Goal: Task Accomplishment & Management: Manage account settings

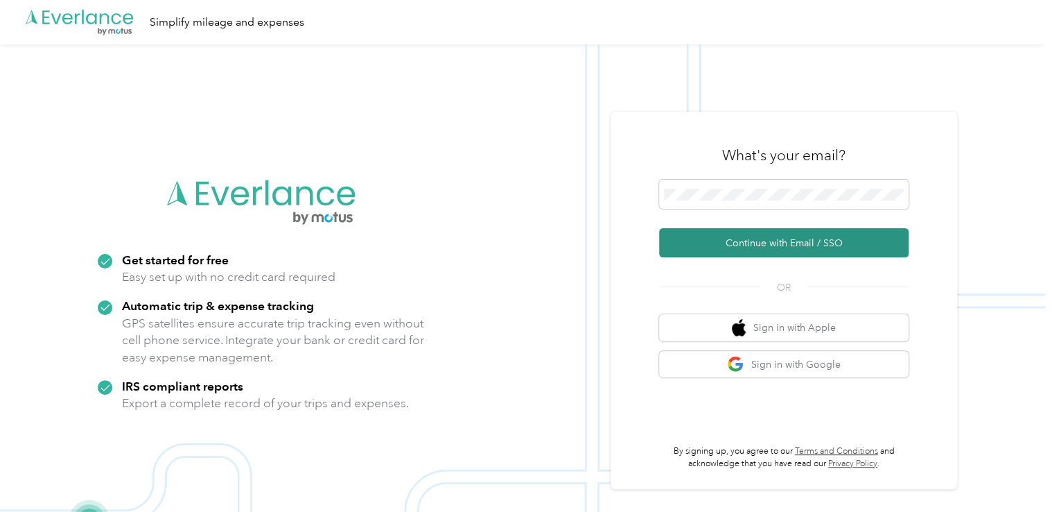
click at [756, 254] on button "Continue with Email / SSO" at bounding box center [784, 242] width 250 height 29
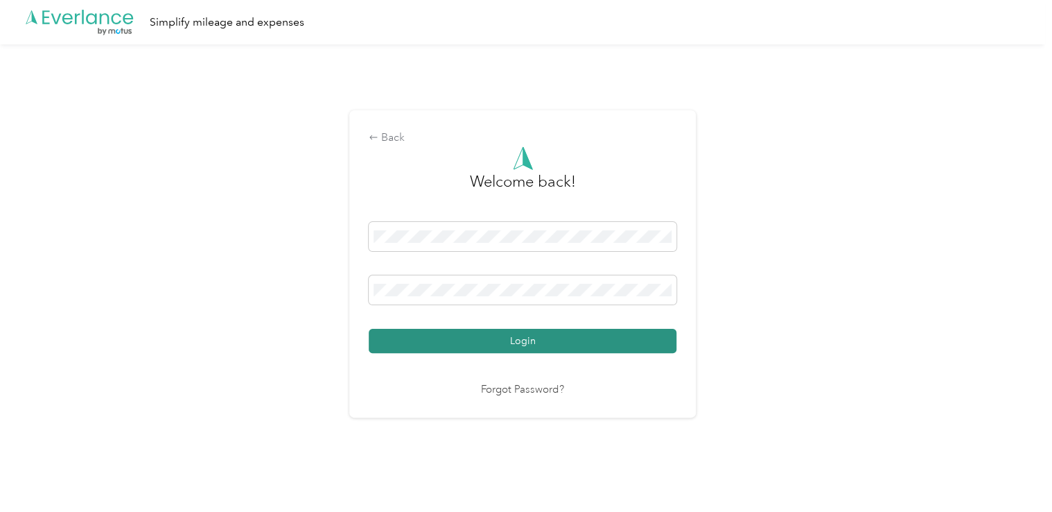
click at [637, 338] on button "Login" at bounding box center [523, 341] width 308 height 24
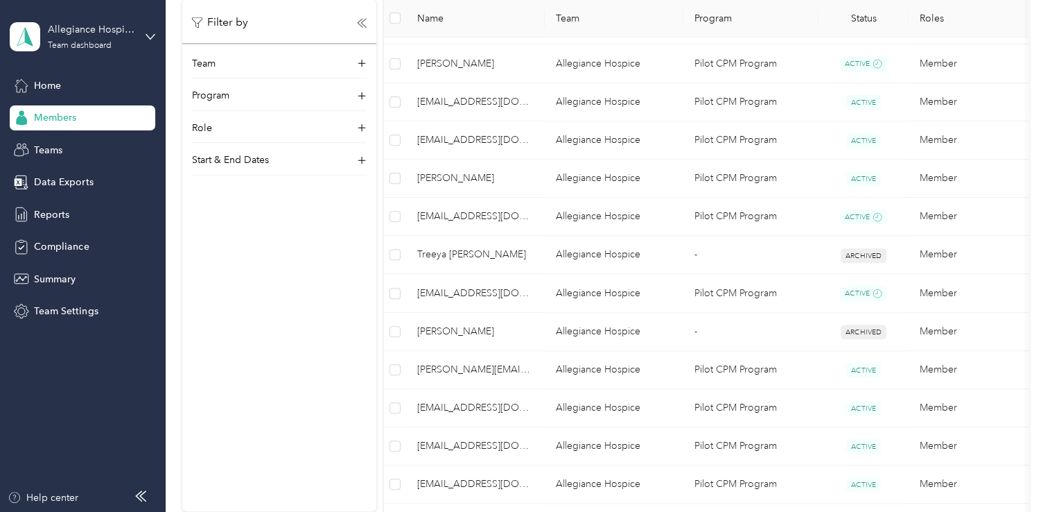
scroll to position [661, 0]
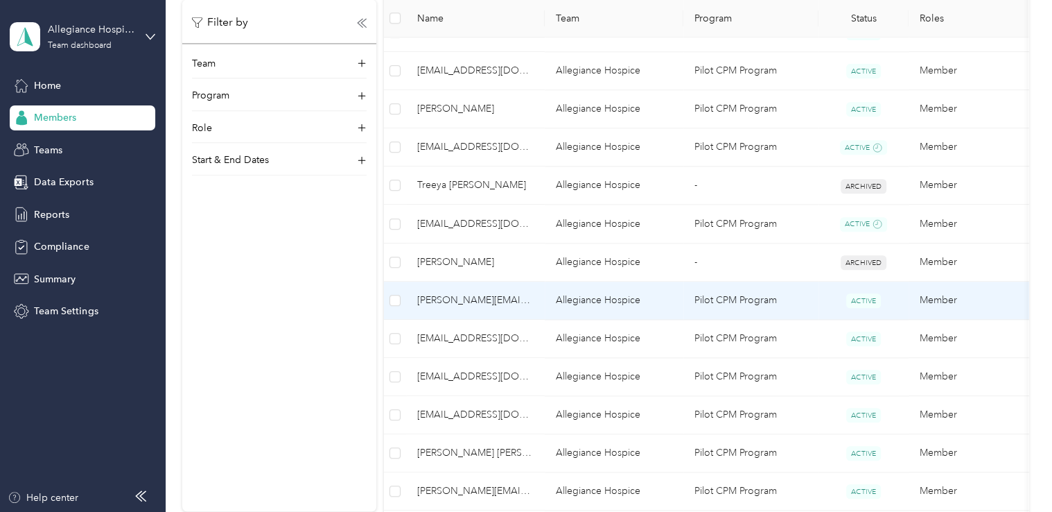
click at [670, 295] on td "Allegiance Hospice" at bounding box center [614, 300] width 139 height 38
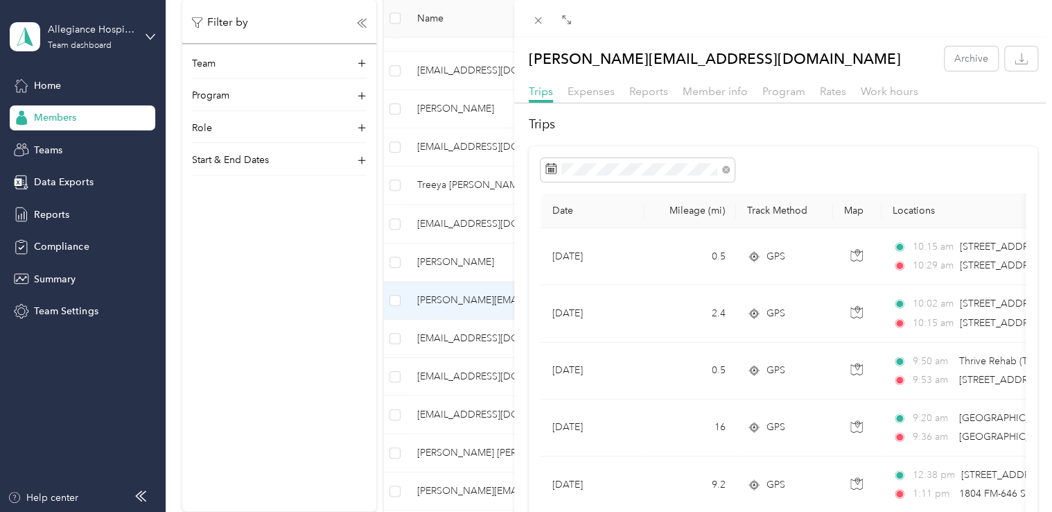
click at [609, 98] on div "Expenses" at bounding box center [591, 91] width 47 height 17
